Goal: Navigation & Orientation: Find specific page/section

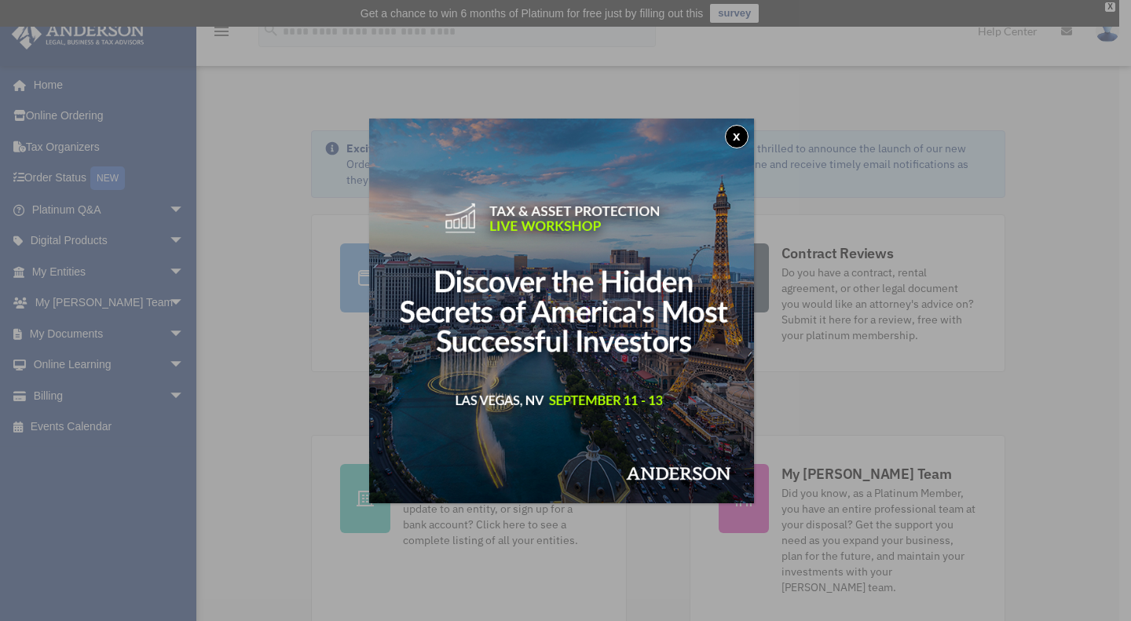
click at [737, 137] on button "x" at bounding box center [737, 137] width 24 height 24
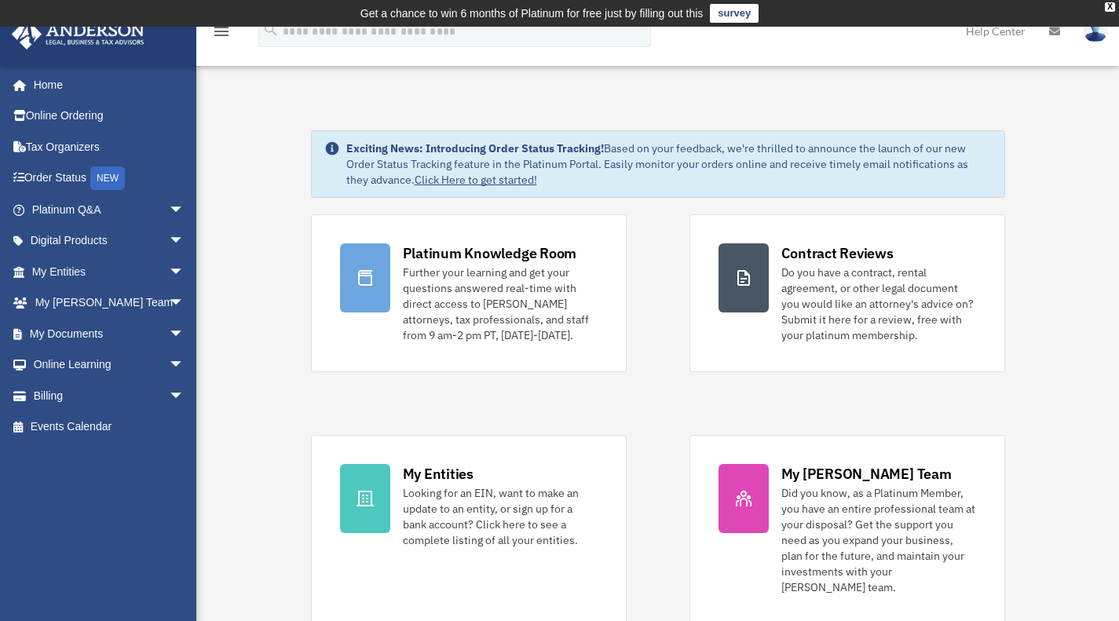
click at [96, 331] on link "My Documents arrow_drop_down" at bounding box center [109, 333] width 197 height 31
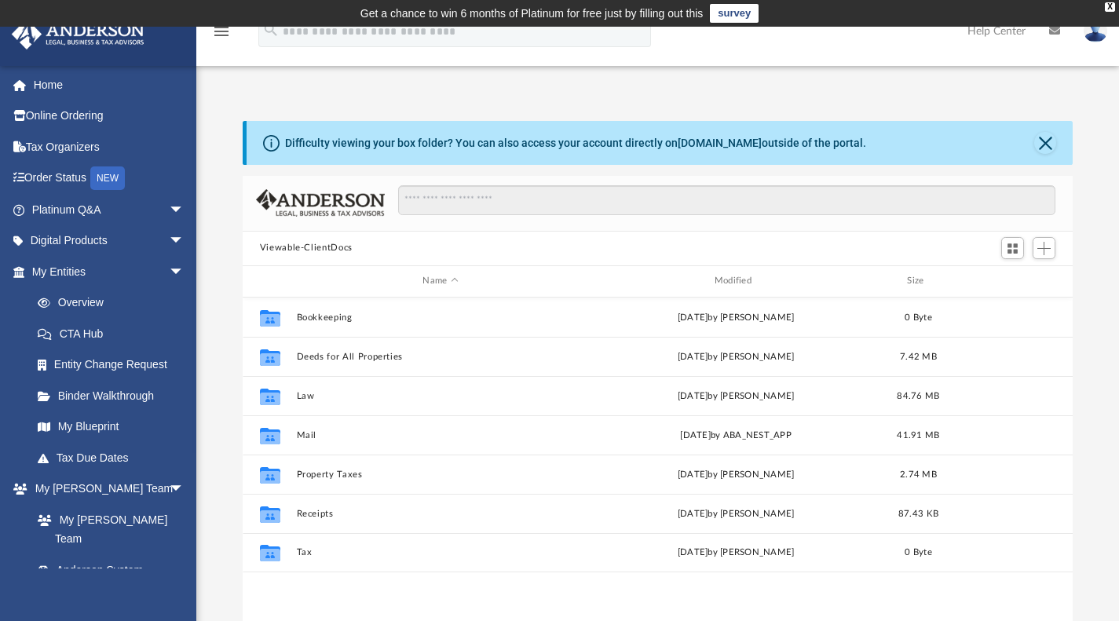
scroll to position [345, 818]
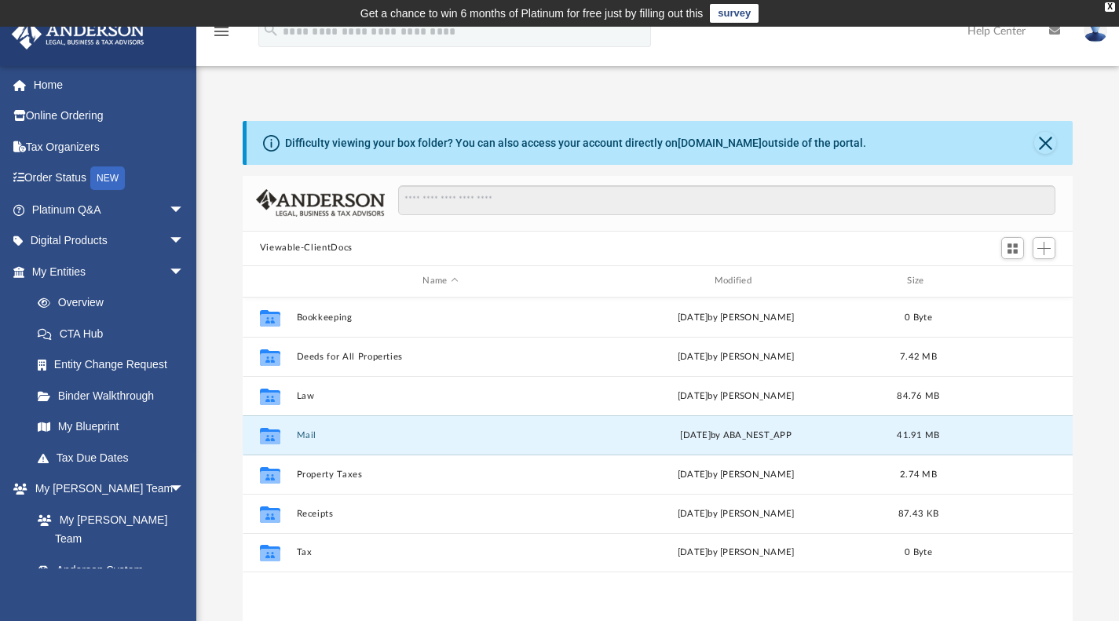
click at [309, 432] on button "Mail" at bounding box center [440, 435] width 288 height 10
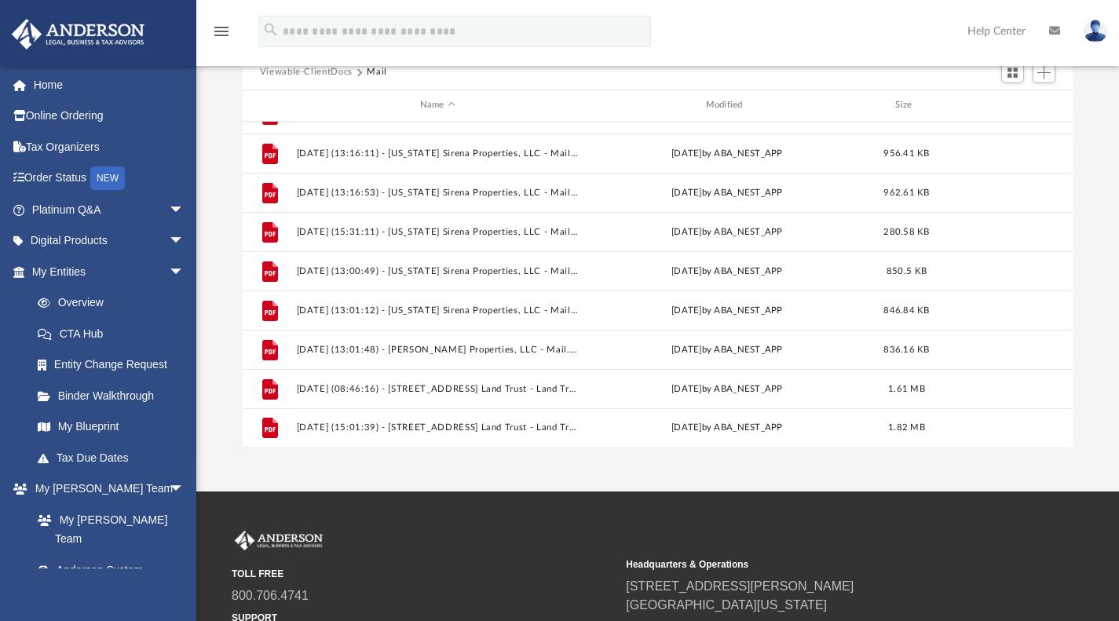
scroll to position [174, 0]
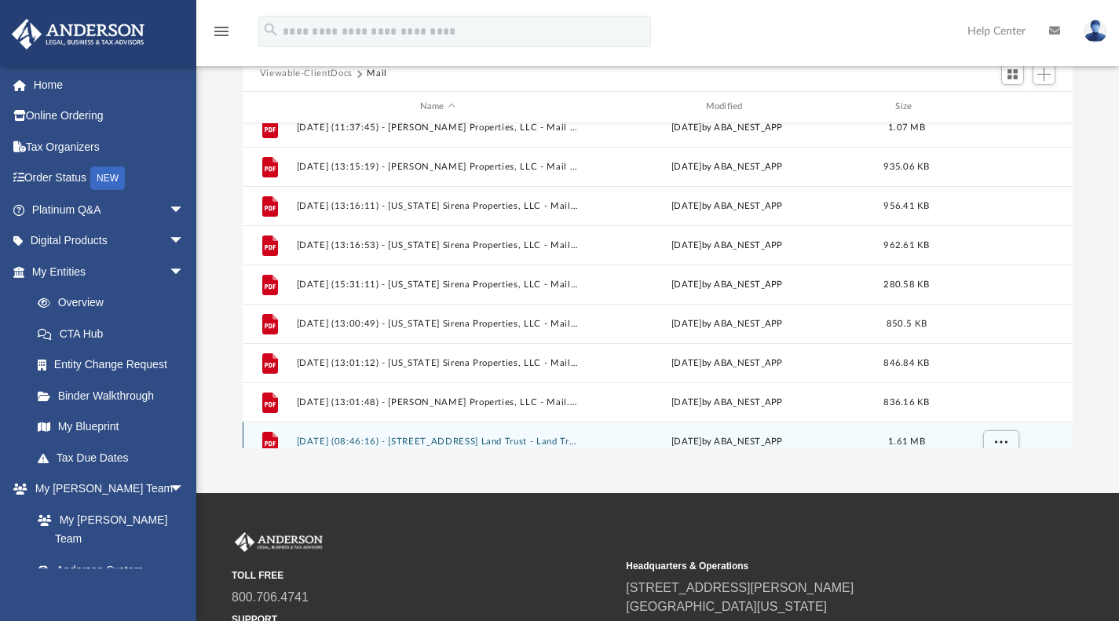
click at [309, 432] on div "File 2025.08.21 (08:46:16) - 2069 W 16th Street Land Trust - Land Trust Documen…" at bounding box center [658, 441] width 831 height 39
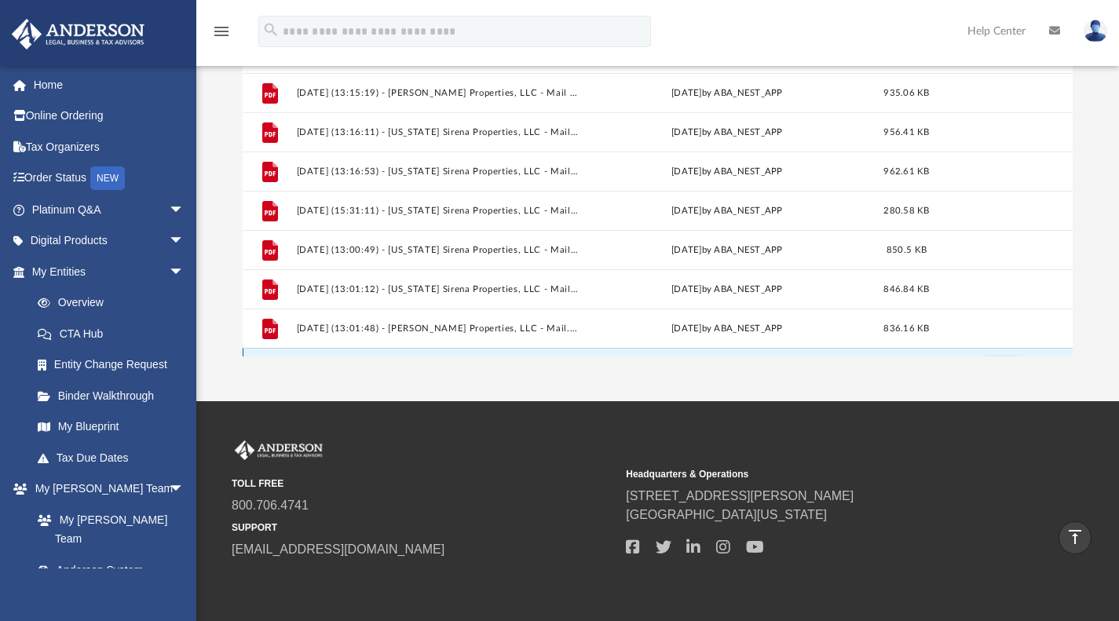
scroll to position [1369, 0]
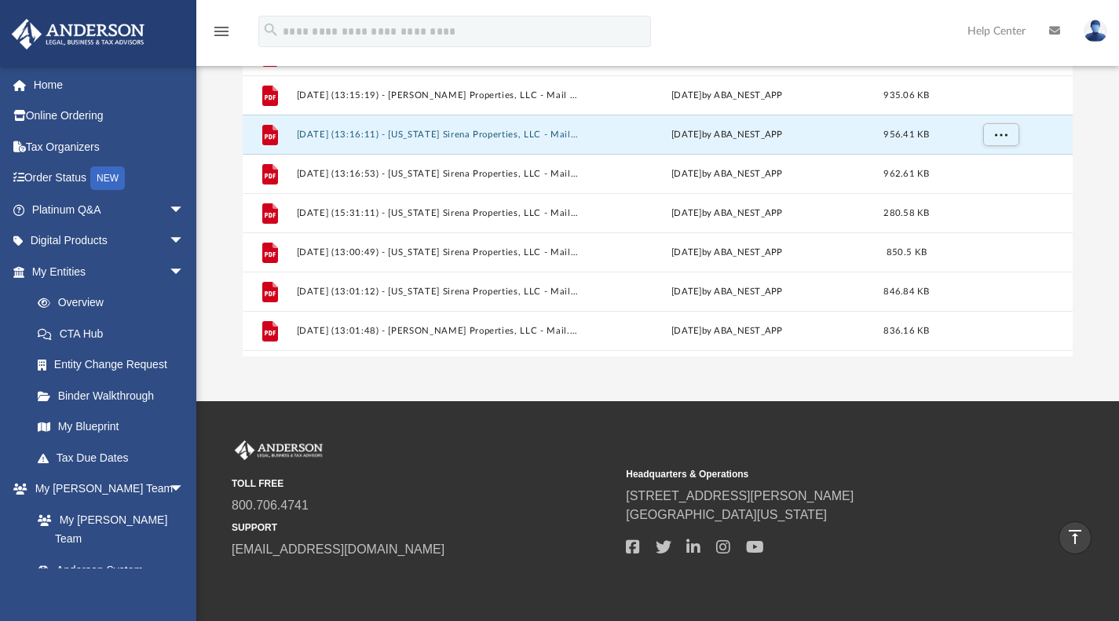
click at [511, 133] on button "2025.07.22 (13:16:11) - Oregon Sirena Properties, LLC - Mail from Wells Fargo.p…" at bounding box center [437, 134] width 283 height 10
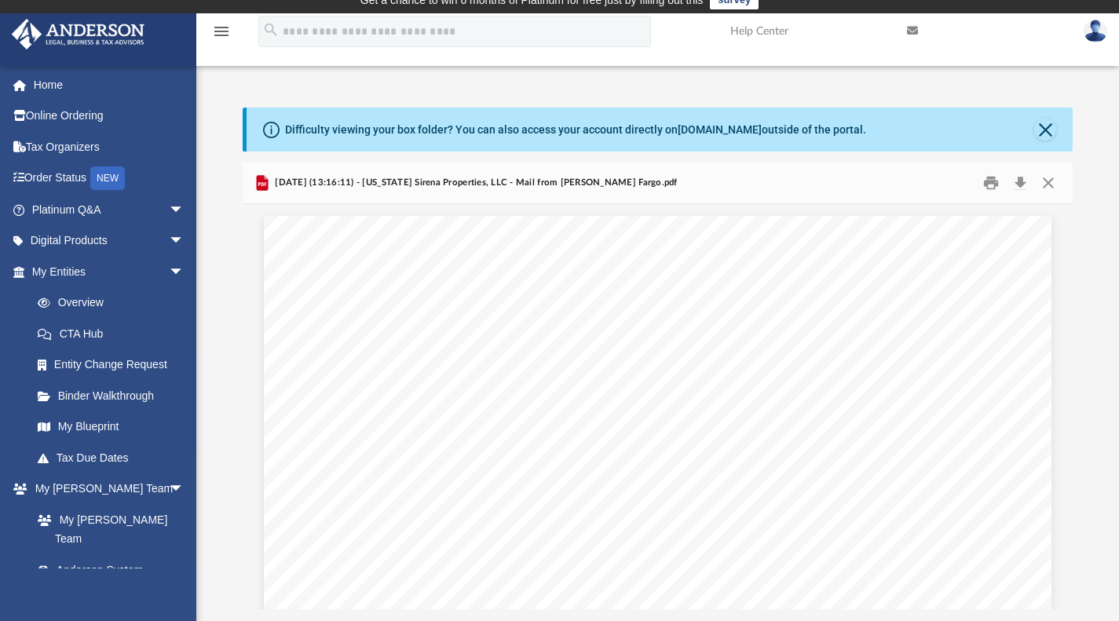
scroll to position [0, 0]
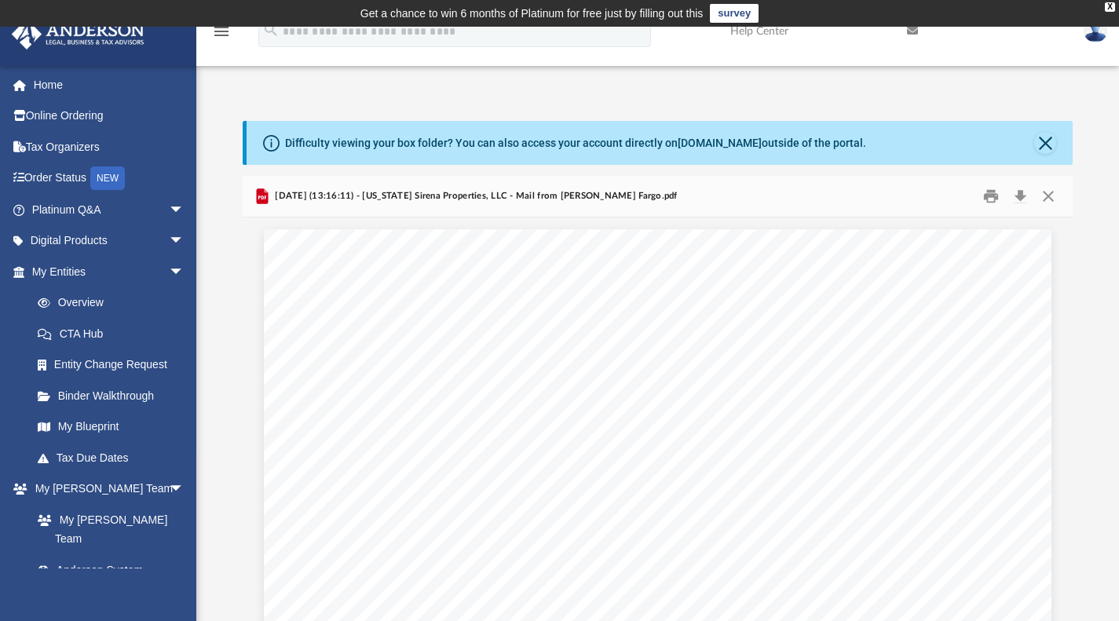
click at [518, 84] on div "App vivian338@hotmail.com Sign Out vivian338@hotmail.com Home Online Ordering T…" at bounding box center [559, 346] width 1119 height 551
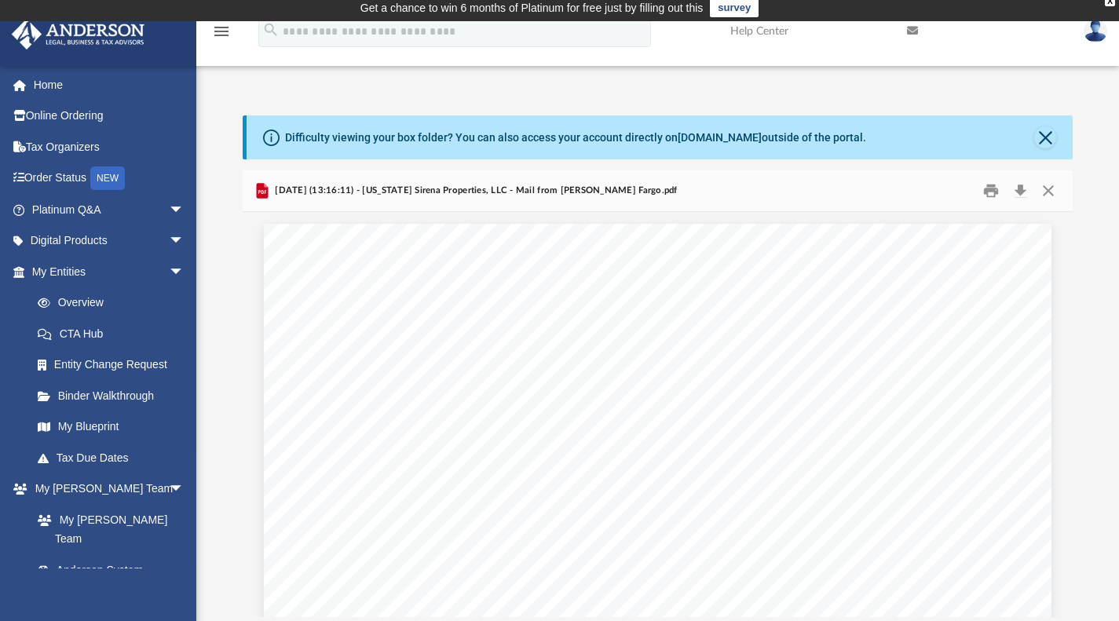
scroll to position [6, 0]
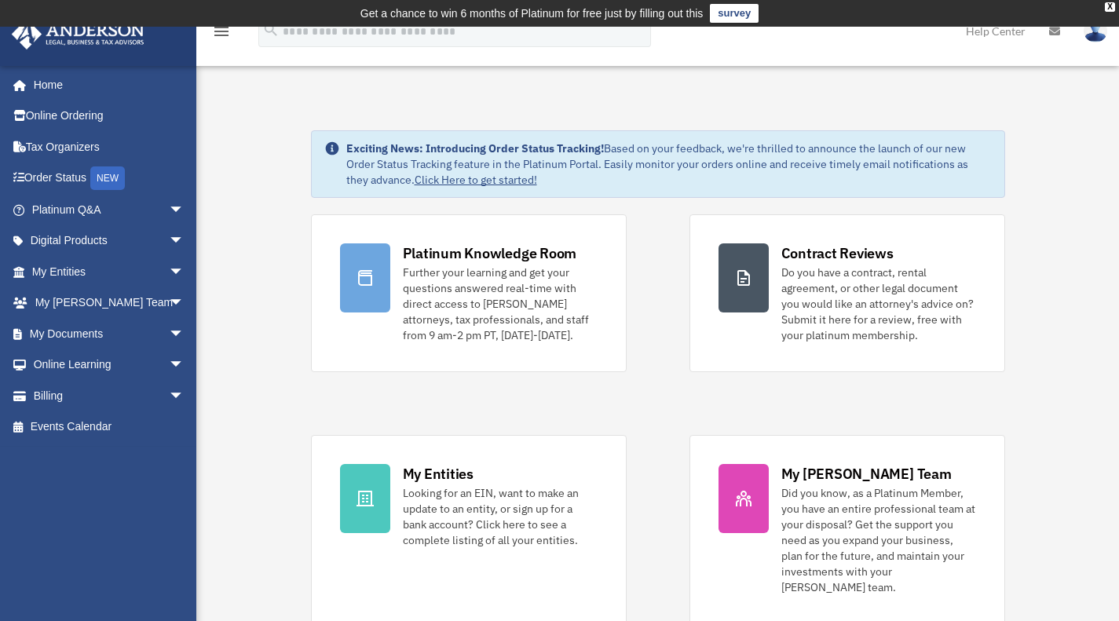
click at [106, 326] on link "My Documents arrow_drop_down" at bounding box center [109, 333] width 197 height 31
click at [169, 334] on span "arrow_drop_down" at bounding box center [184, 334] width 31 height 32
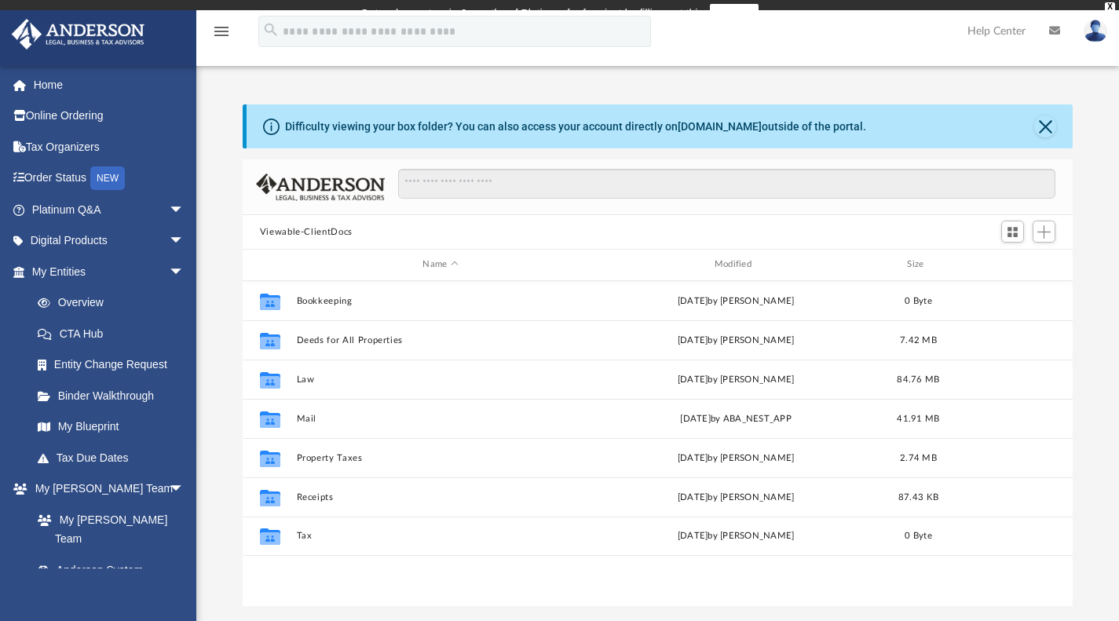
scroll to position [345, 818]
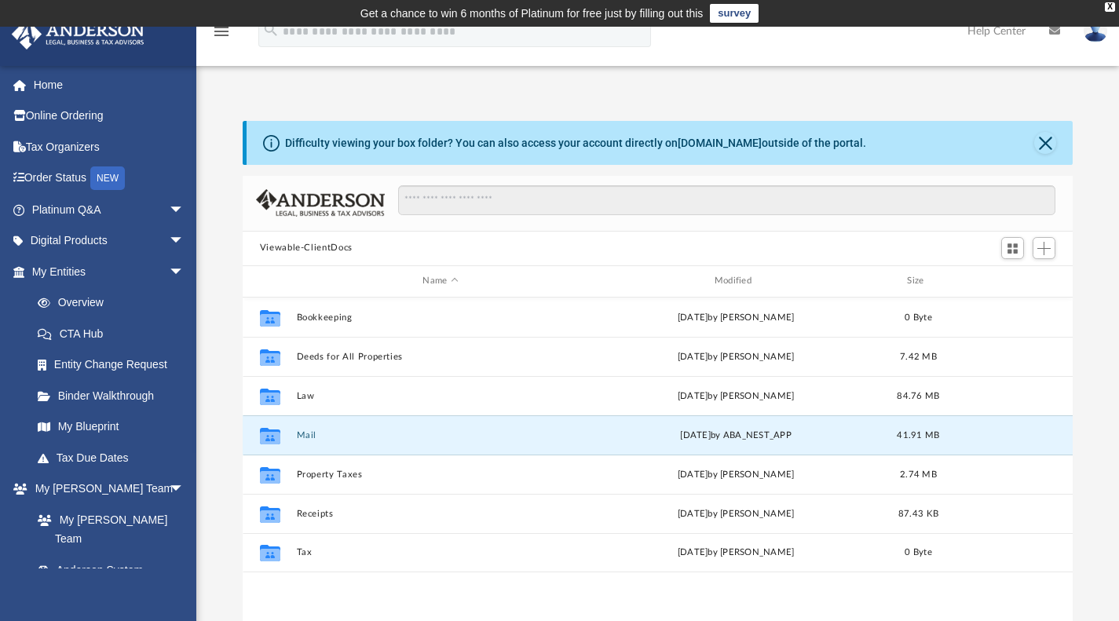
click at [324, 432] on button "Mail" at bounding box center [440, 435] width 288 height 10
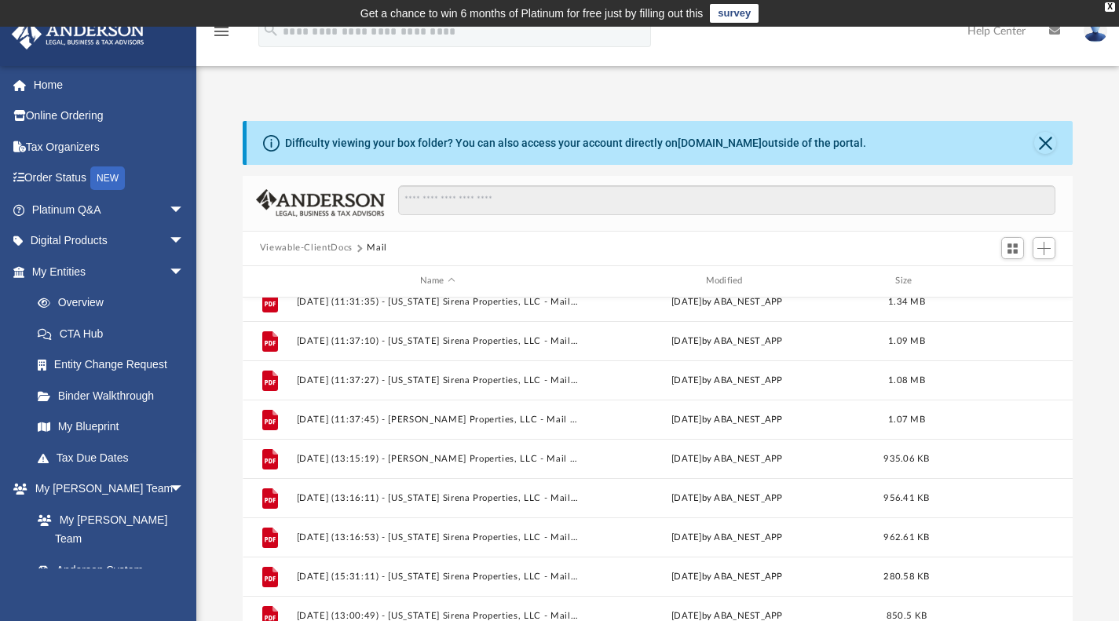
scroll to position [1273, 0]
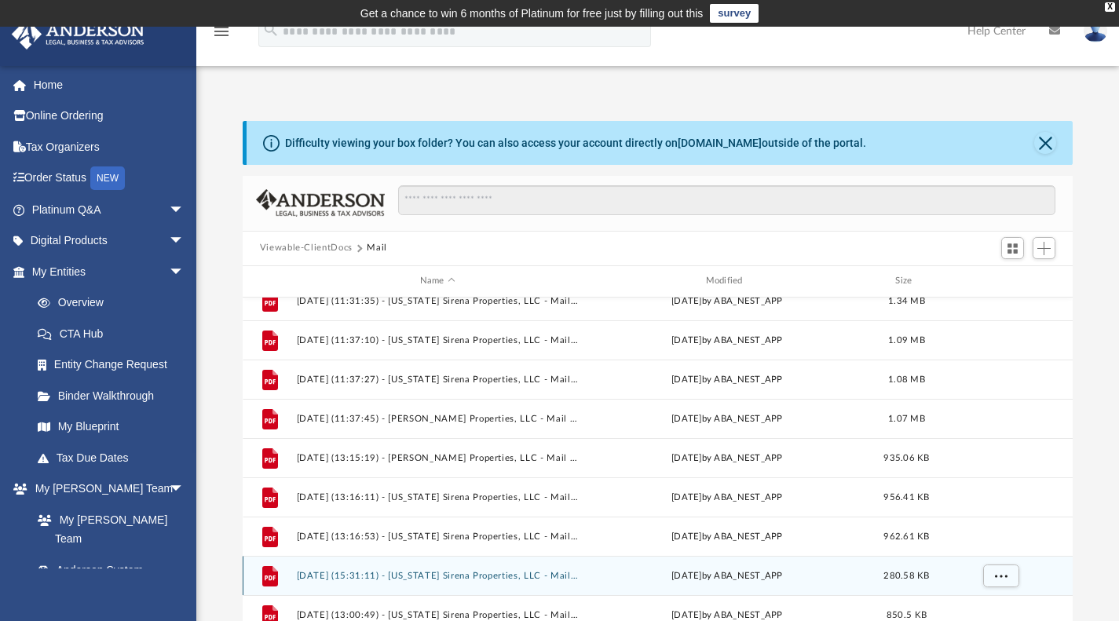
click at [490, 560] on div "File 2025.08.06 (15:31:11) - Oregon Sirena Properties, LLC - Mail from Secretar…" at bounding box center [658, 575] width 831 height 39
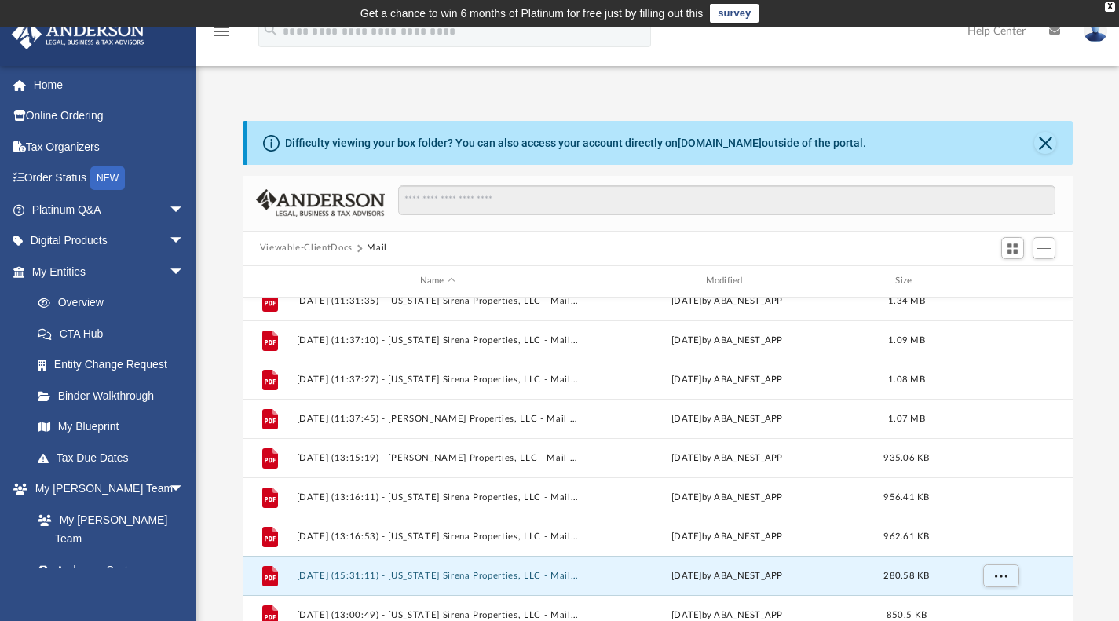
click at [520, 574] on button "2025.08.06 (15:31:11) - Oregon Sirena Properties, LLC - Mail from Secretary of …" at bounding box center [437, 575] width 283 height 10
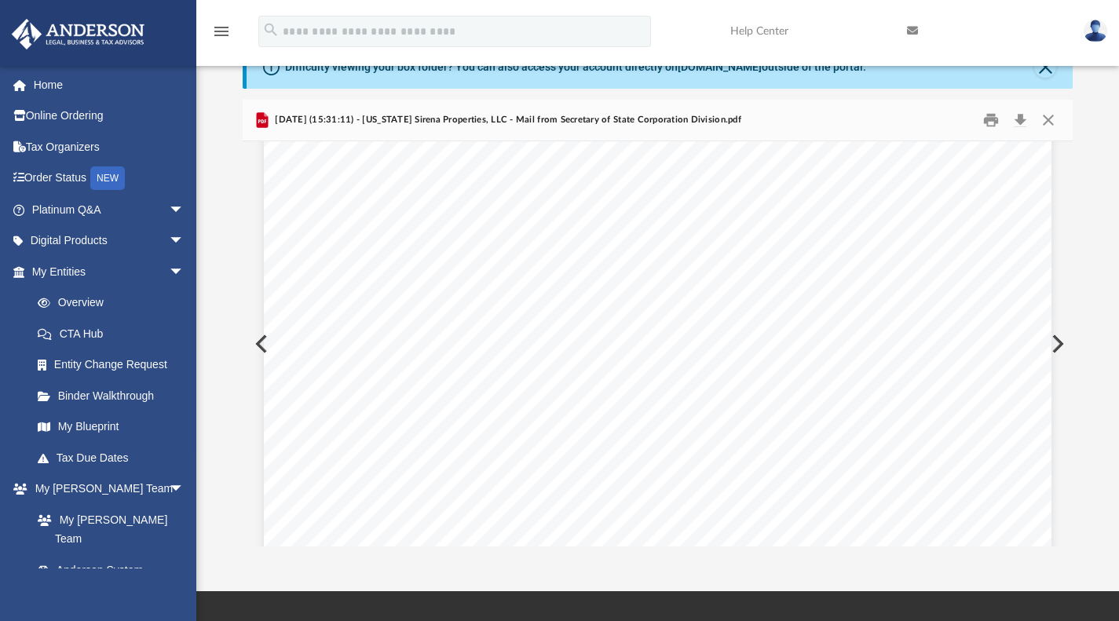
scroll to position [0, 0]
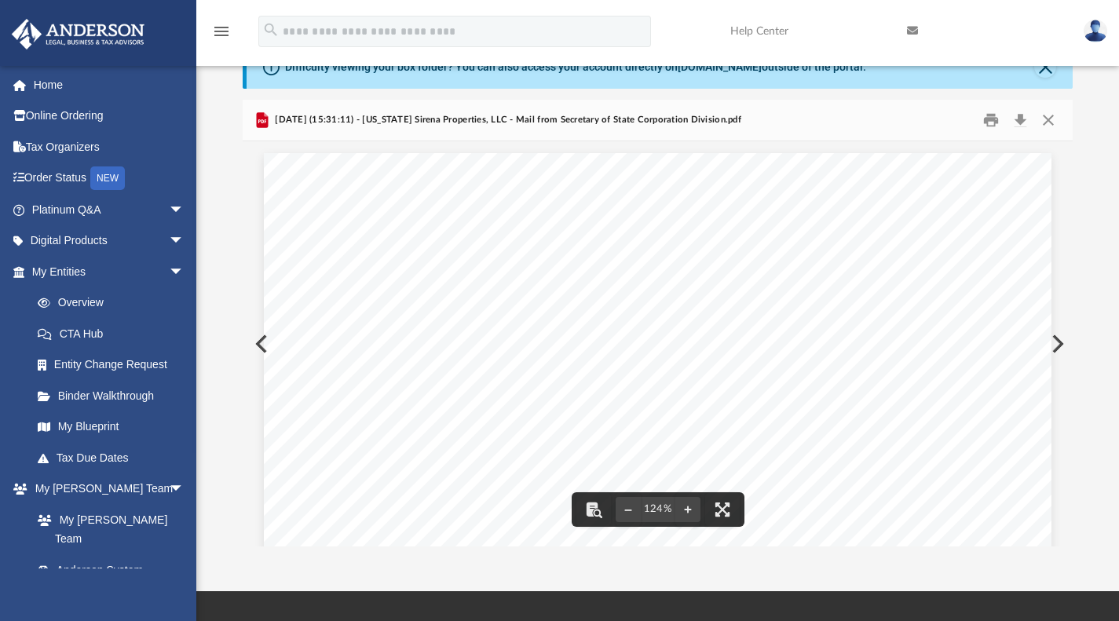
click at [1058, 341] on button "Preview" at bounding box center [1056, 344] width 35 height 44
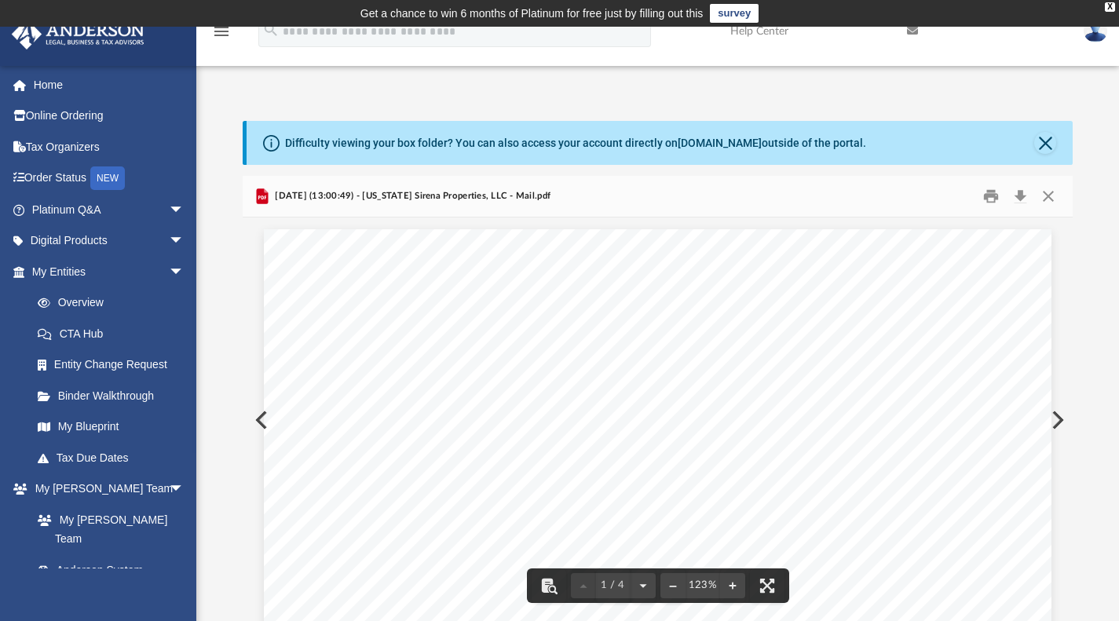
click at [1059, 426] on button "Preview" at bounding box center [1056, 420] width 35 height 44
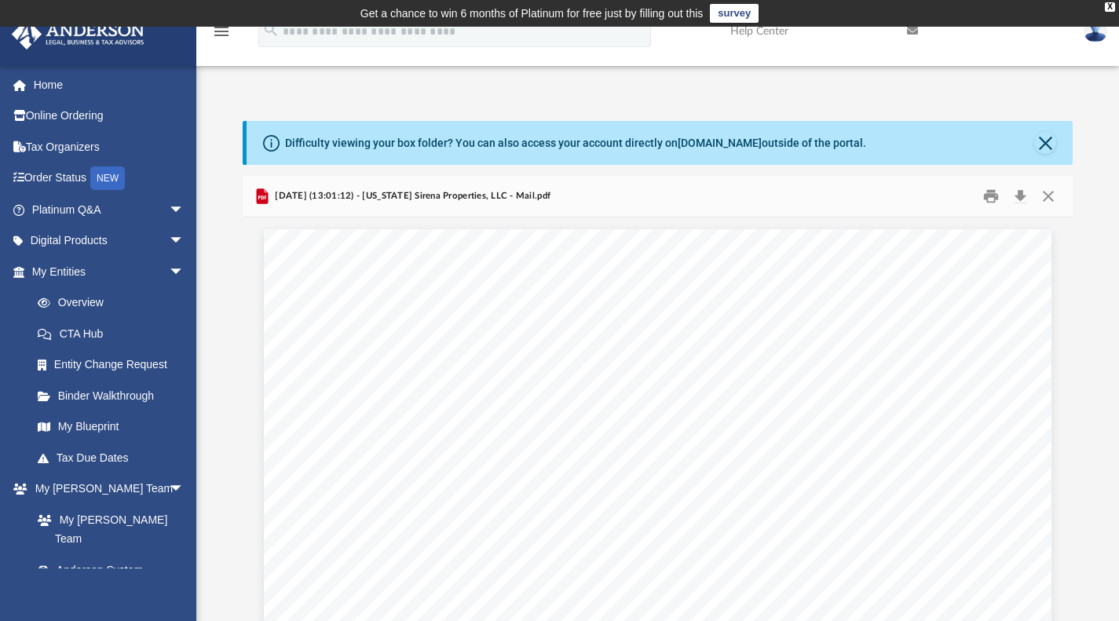
scroll to position [2, 0]
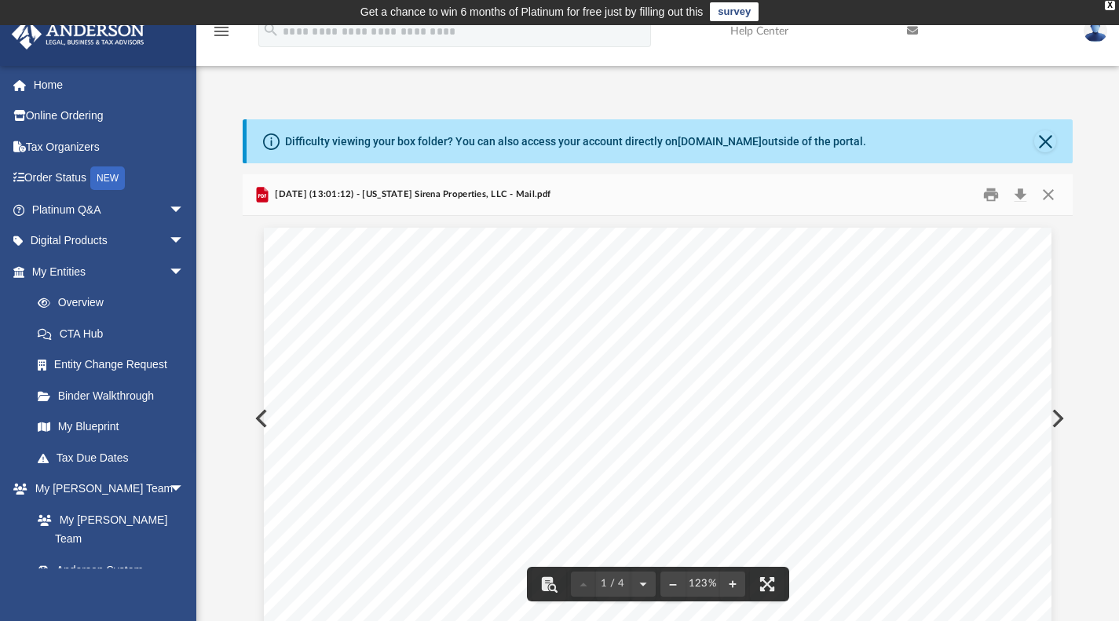
click at [1054, 417] on button "Preview" at bounding box center [1056, 419] width 35 height 44
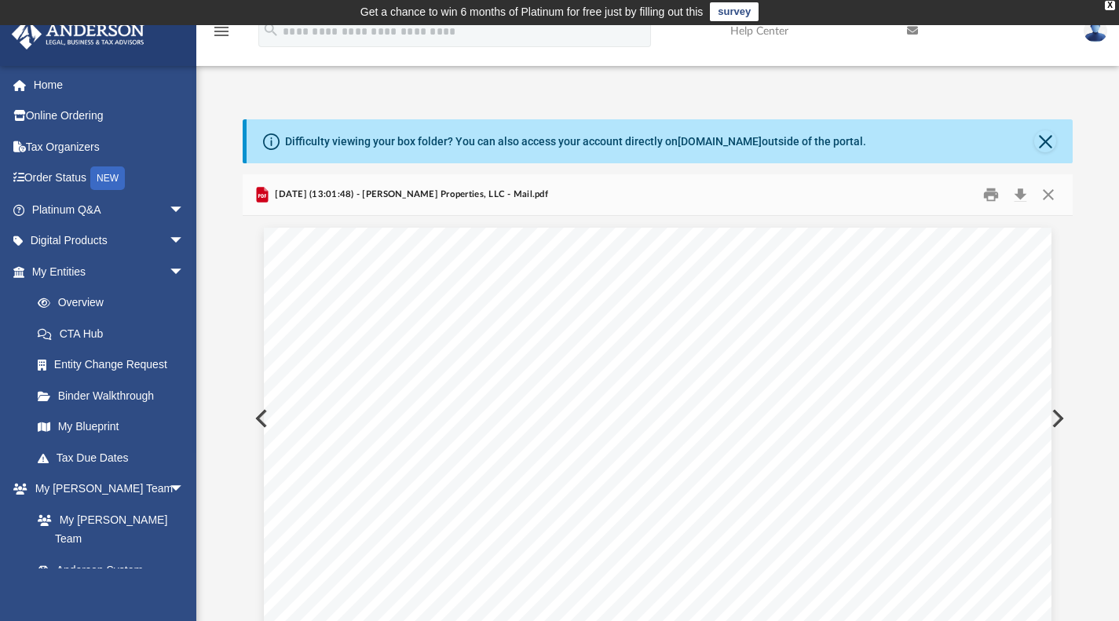
click at [1050, 415] on button "Preview" at bounding box center [1056, 419] width 35 height 44
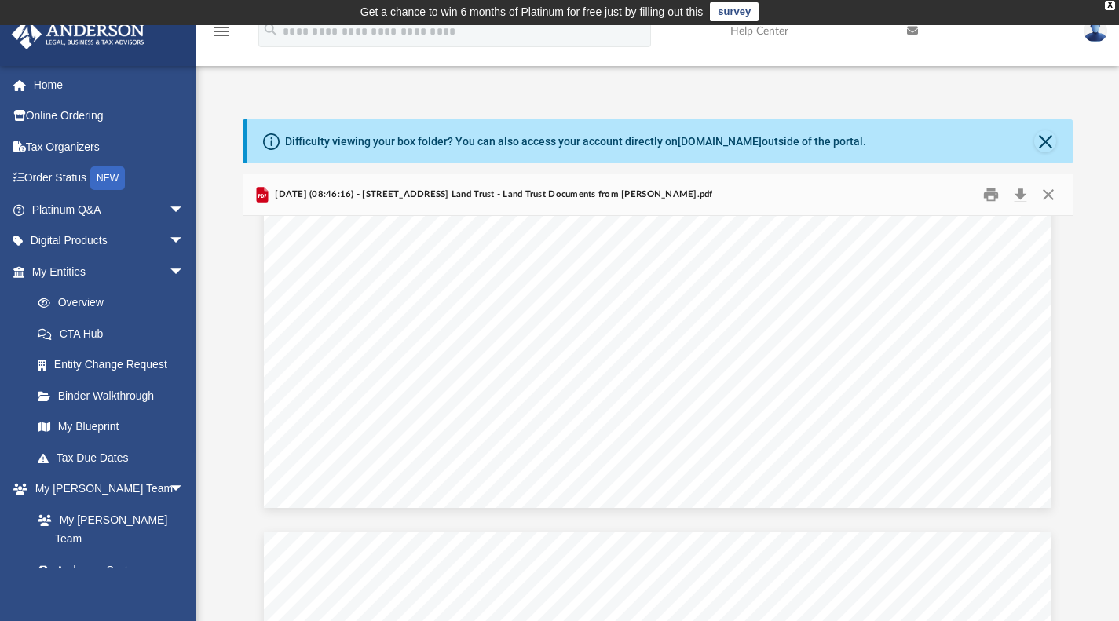
scroll to position [733, 0]
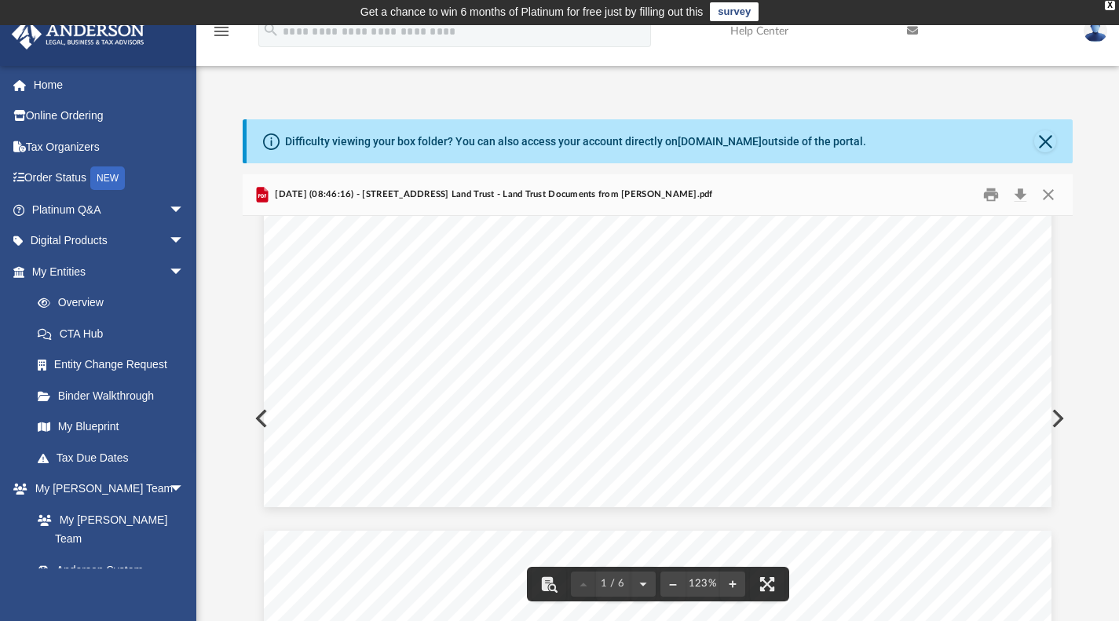
click at [1062, 416] on button "Preview" at bounding box center [1056, 419] width 35 height 44
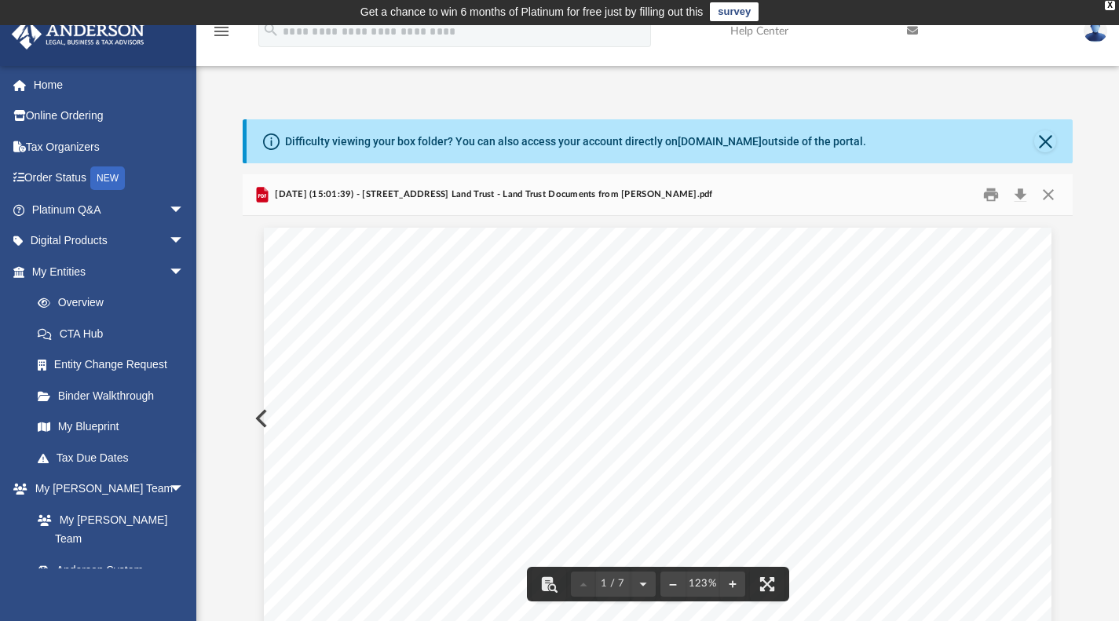
scroll to position [0, 0]
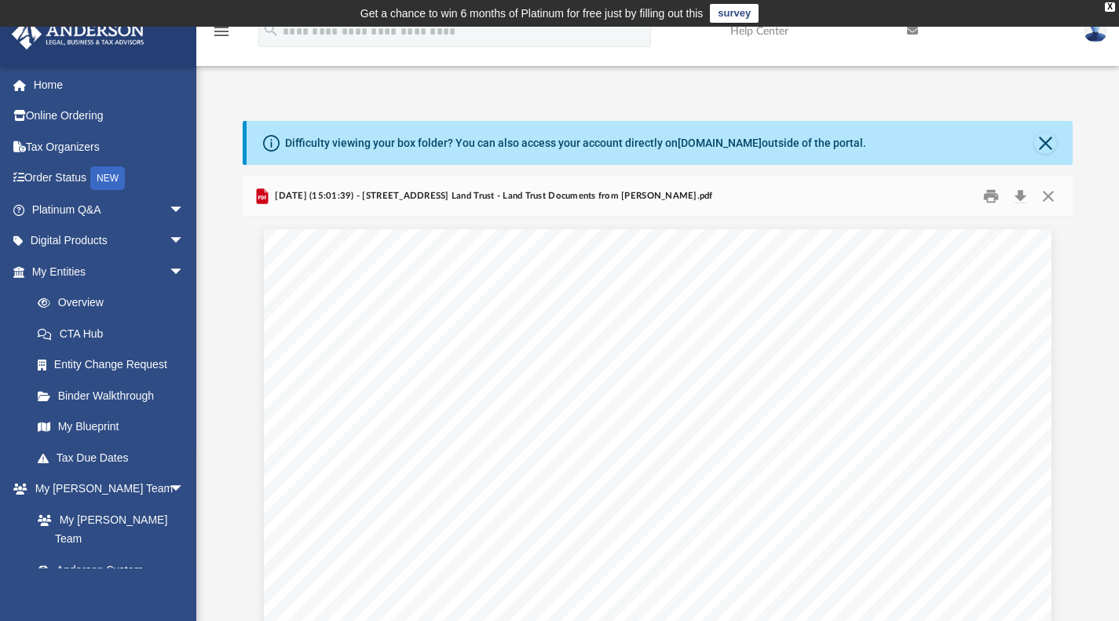
click at [221, 41] on div "menu" at bounding box center [221, 32] width 50 height 40
click at [221, 35] on icon "menu" at bounding box center [221, 31] width 19 height 19
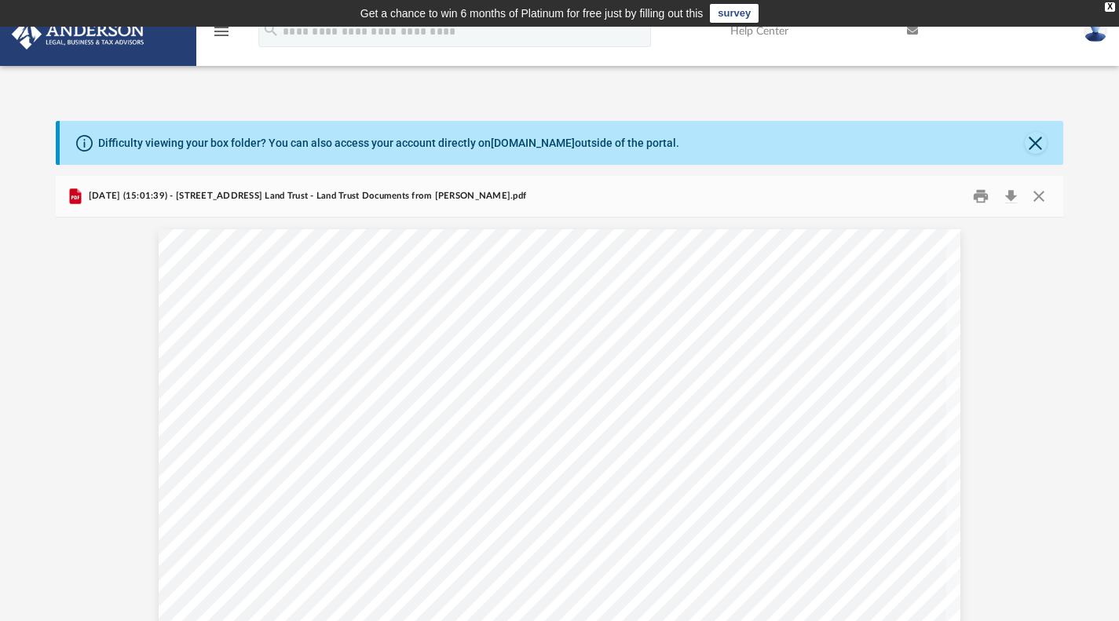
scroll to position [0, 13]
click at [220, 38] on icon "menu" at bounding box center [221, 31] width 19 height 19
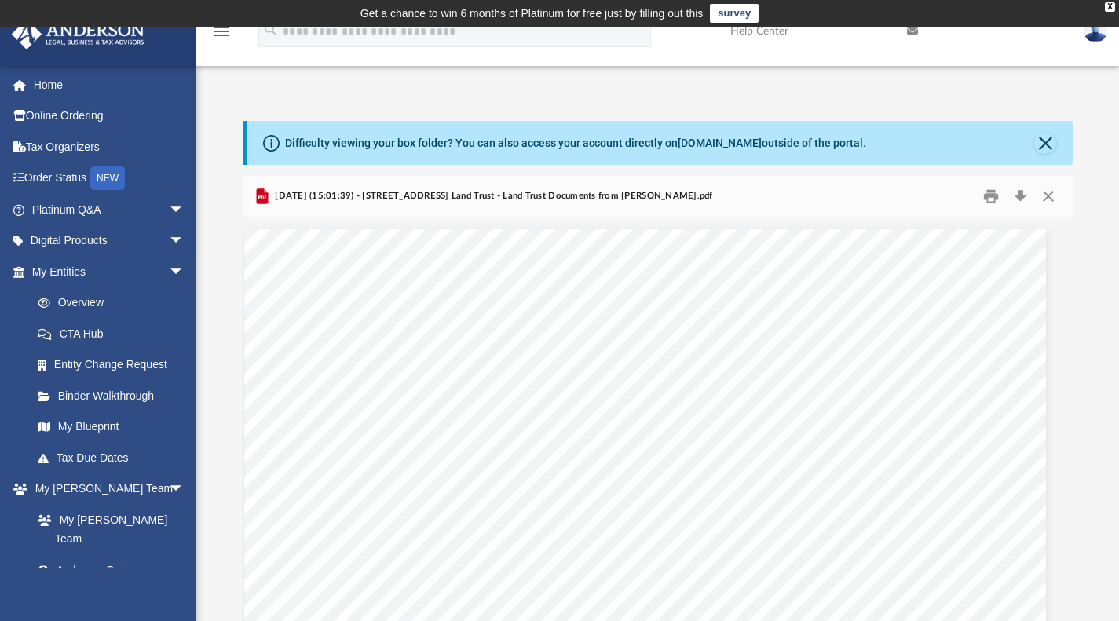
scroll to position [0, 0]
